Goal: Task Accomplishment & Management: Manage account settings

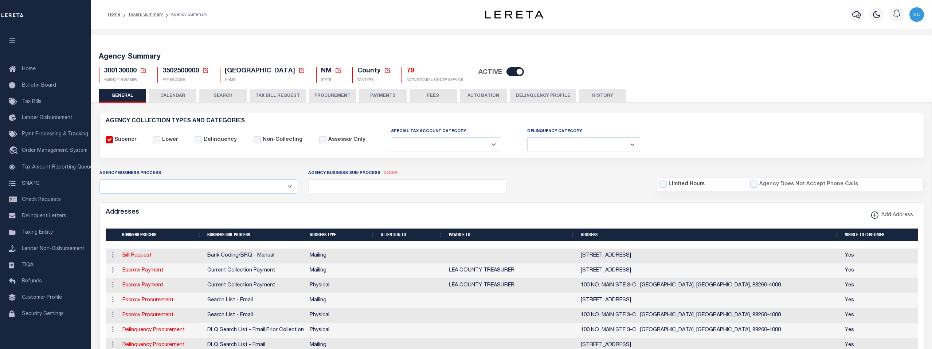
select select
click at [33, 103] on span "Tax Bills" at bounding box center [32, 101] width 20 height 5
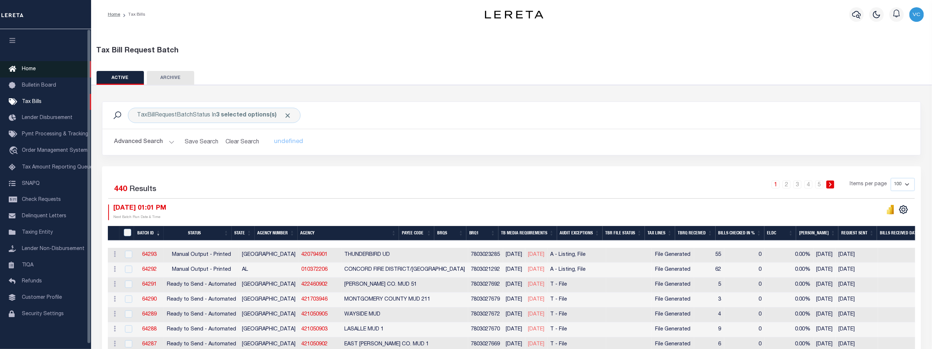
click at [27, 67] on span "Home" at bounding box center [29, 69] width 14 height 5
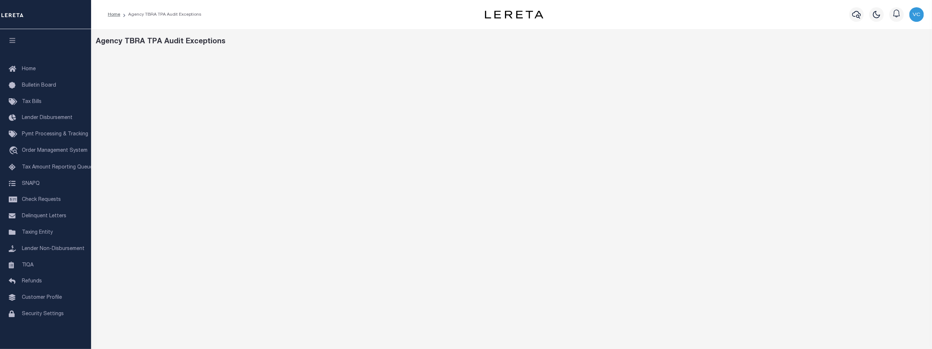
click at [681, 51] on div "Agency TBRA TPA Audit Exceptions" at bounding box center [511, 283] width 841 height 508
click at [651, 44] on div "Agency TBRA TPA Audit Exceptions" at bounding box center [511, 41] width 831 height 11
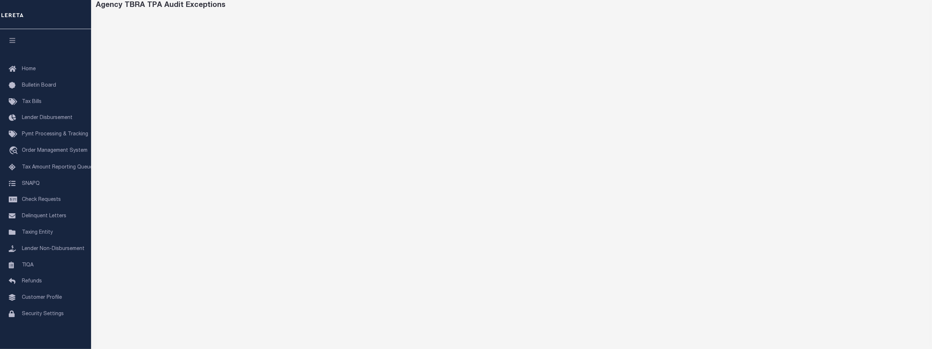
scroll to position [38, 0]
click at [32, 233] on span "Taxing Entity" at bounding box center [37, 232] width 31 height 5
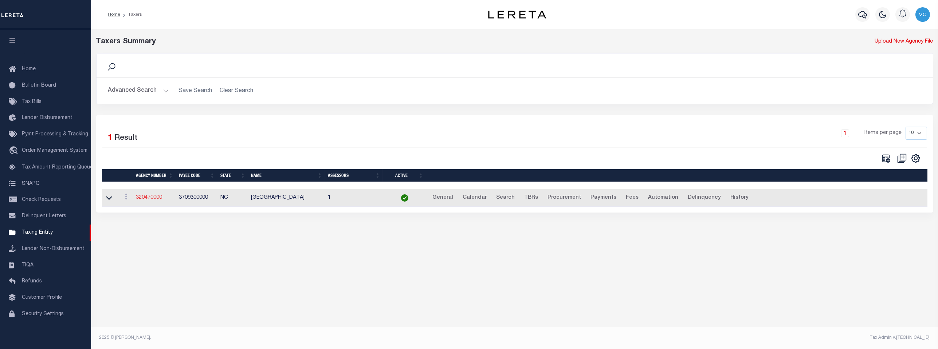
click at [154, 198] on link "320470000" at bounding box center [149, 197] width 26 height 5
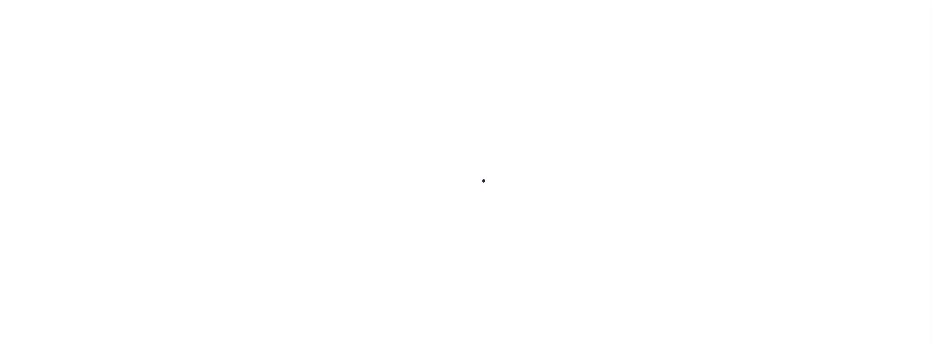
select select
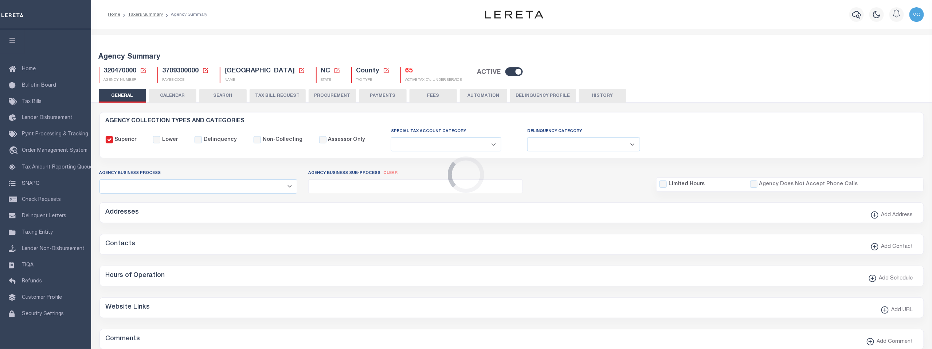
checkbox input "false"
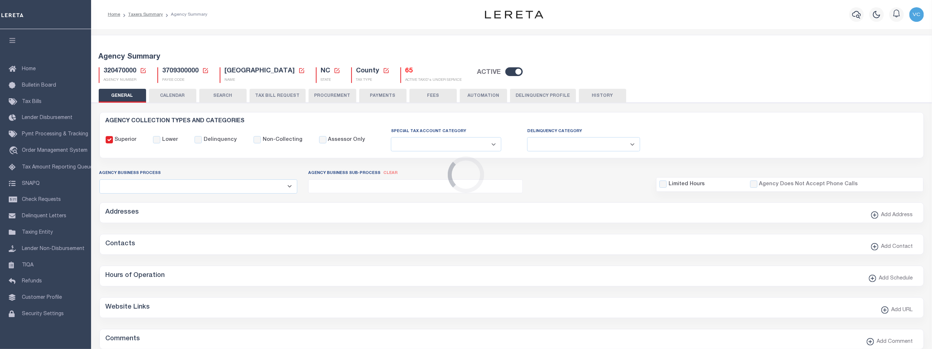
type input "3709300000"
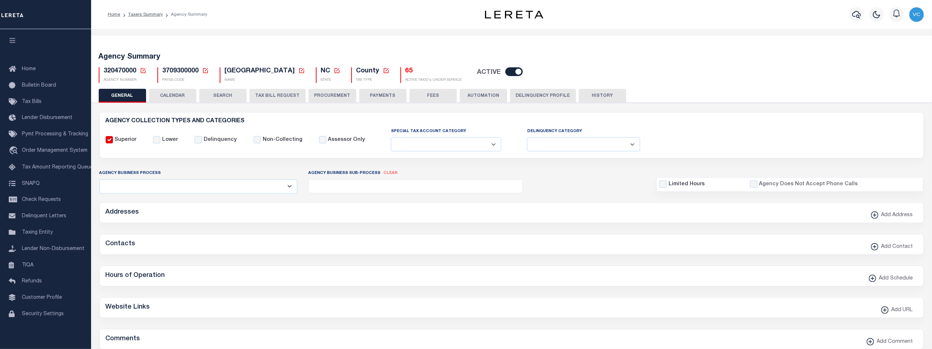
click at [142, 72] on icon at bounding box center [143, 70] width 7 height 7
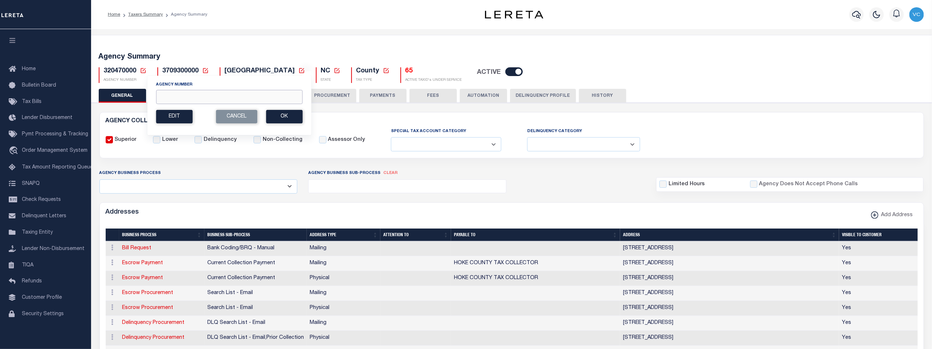
click at [169, 95] on input "Agency Number" at bounding box center [229, 97] width 146 height 14
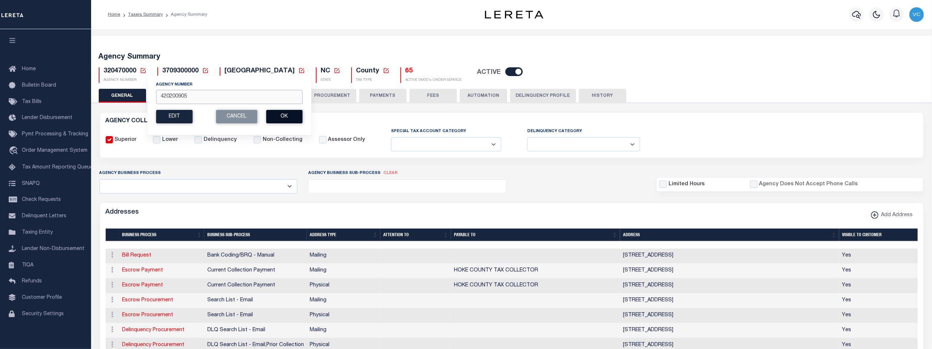
type input "420200905"
click at [279, 118] on button "Ok" at bounding box center [284, 116] width 36 height 13
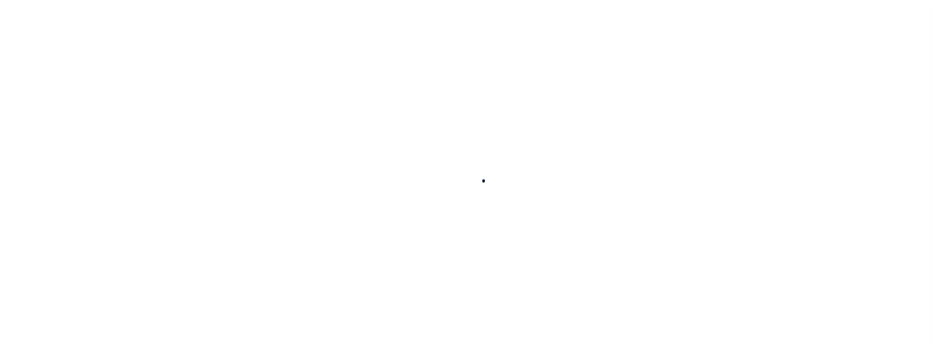
select select
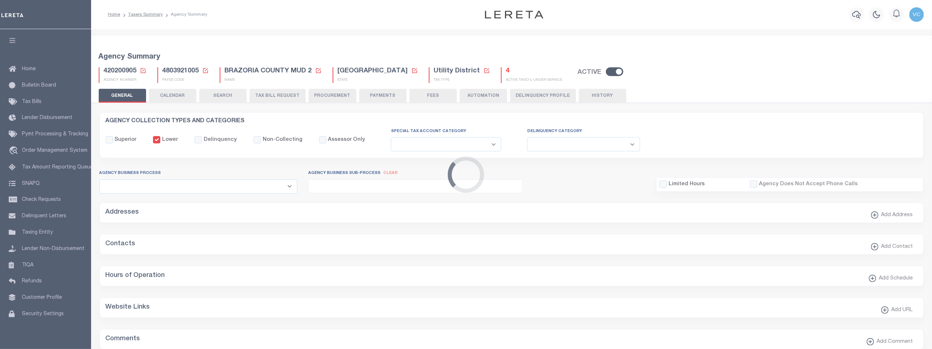
checkbox input "false"
select select "1"
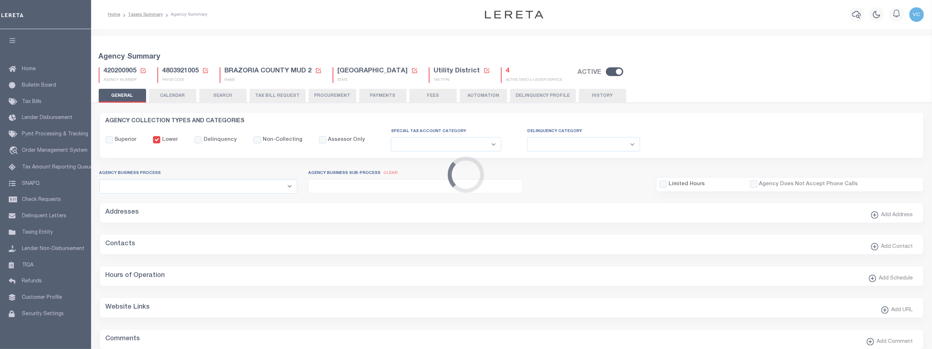
checkbox input "false"
type input "4803921005"
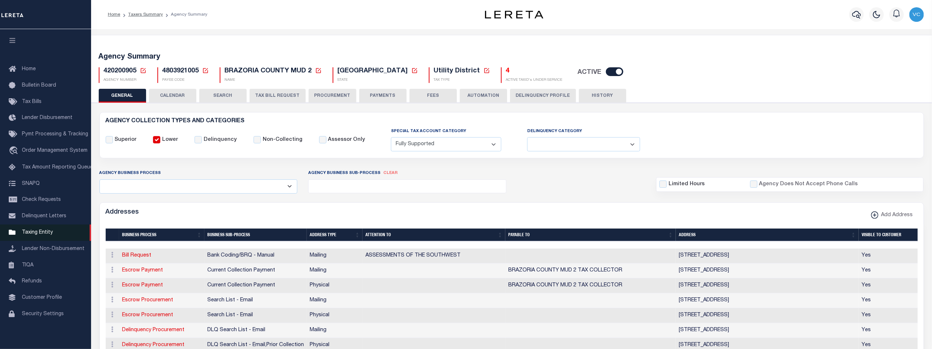
click at [32, 235] on span "Taxing Entity" at bounding box center [37, 232] width 31 height 5
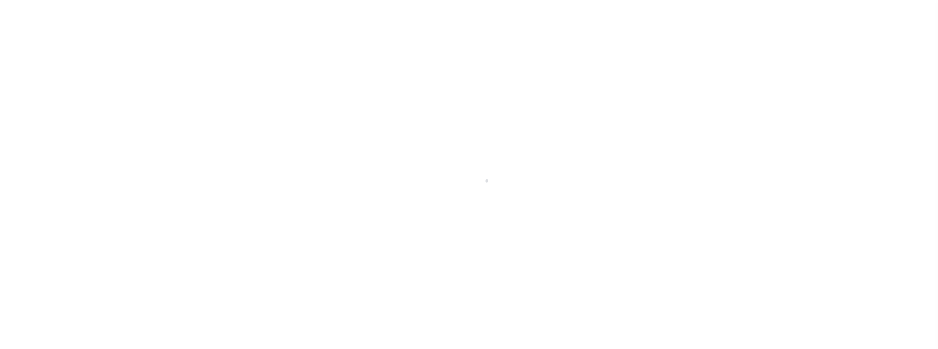
scroll to position [5, 0]
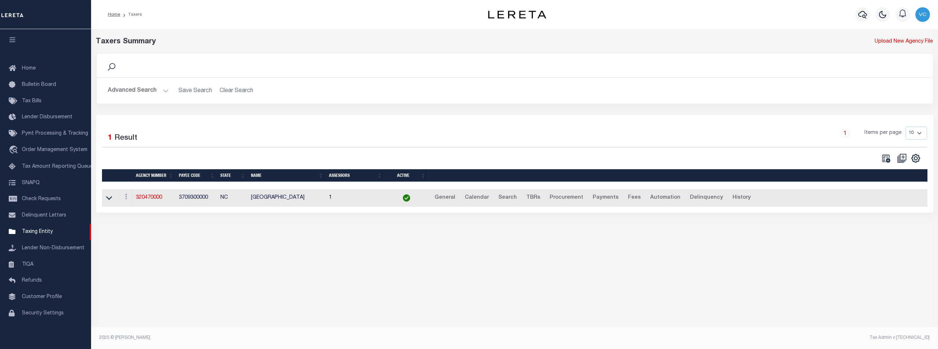
click at [130, 65] on div "Search" at bounding box center [514, 65] width 825 height 12
click at [113, 67] on icon at bounding box center [111, 66] width 9 height 9
click at [163, 90] on button "Advanced Search" at bounding box center [138, 91] width 60 height 14
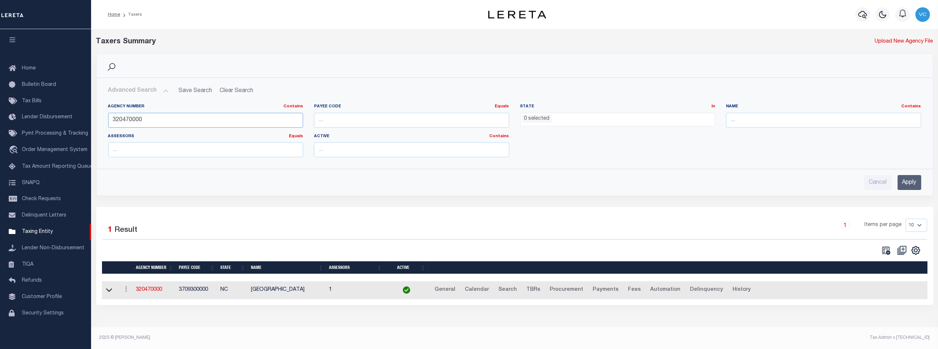
drag, startPoint x: 152, startPoint y: 119, endPoint x: 110, endPoint y: 119, distance: 42.3
click at [110, 119] on input "320470000" at bounding box center [205, 120] width 195 height 15
type input "420370501"
click at [904, 181] on input "Apply" at bounding box center [910, 182] width 24 height 15
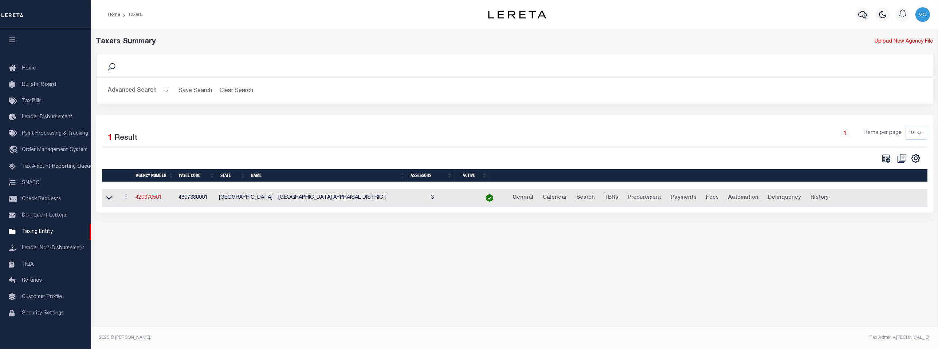
click at [151, 196] on link "420370501" at bounding box center [149, 197] width 26 height 5
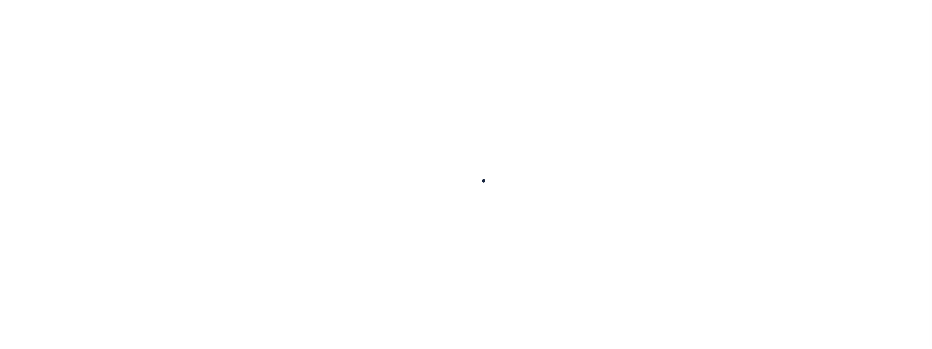
select select
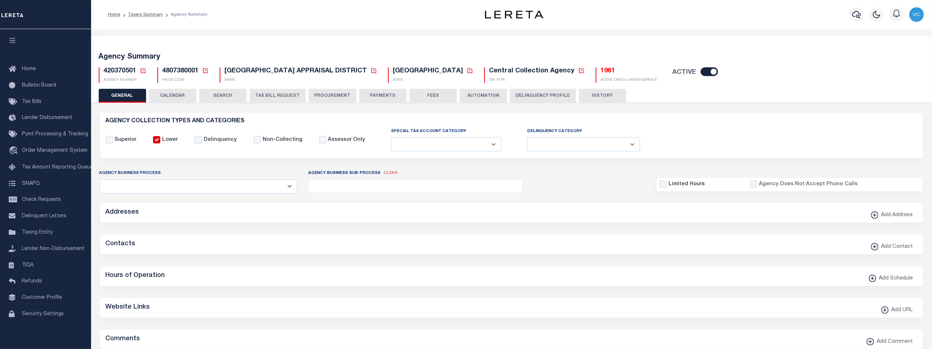
checkbox input "false"
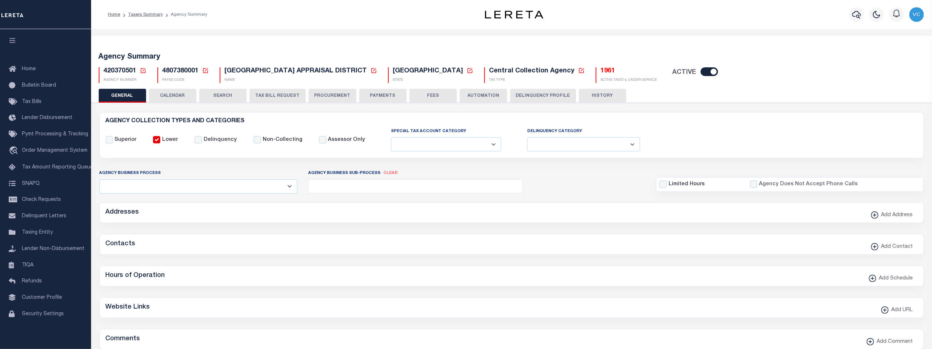
type input "4807380001"
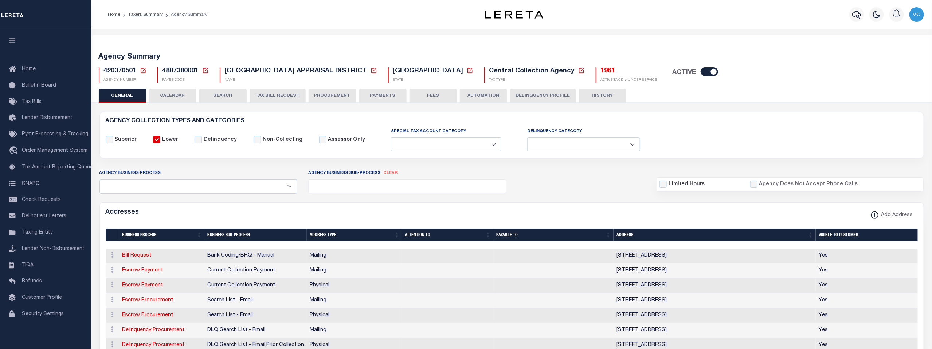
click at [144, 70] on icon at bounding box center [143, 70] width 7 height 7
